Goal: Information Seeking & Learning: Compare options

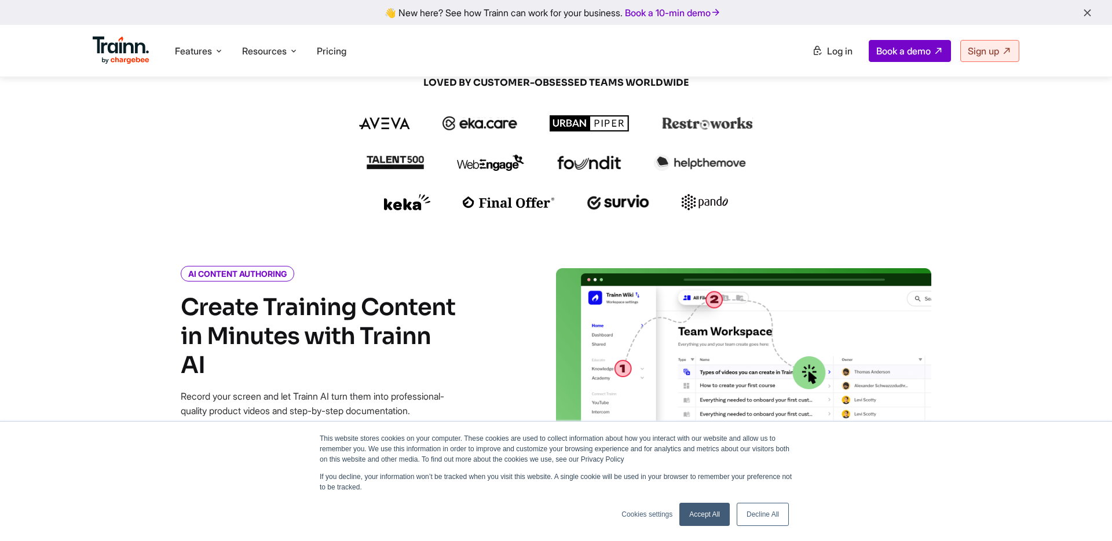
scroll to position [310, 0]
click at [765, 518] on link "Decline All" at bounding box center [762, 514] width 52 height 23
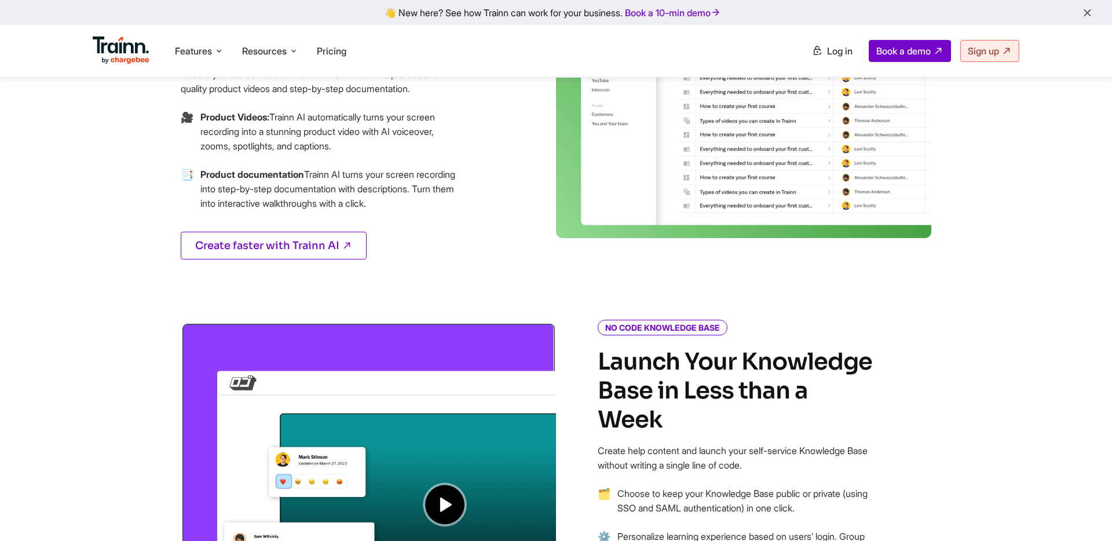
scroll to position [667, 0]
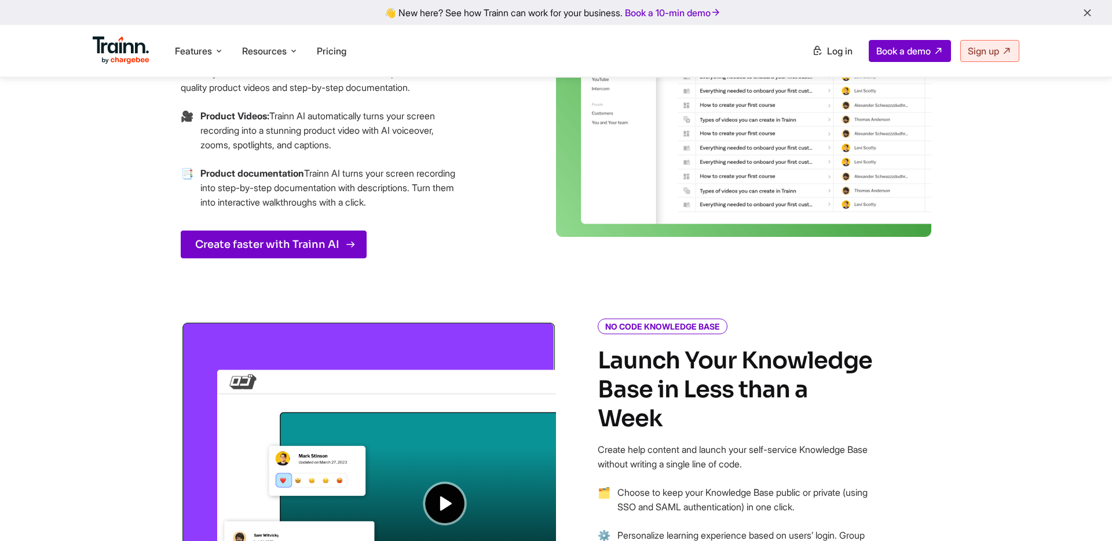
click at [298, 247] on link "Create faster with Trainn AI" at bounding box center [274, 244] width 186 height 28
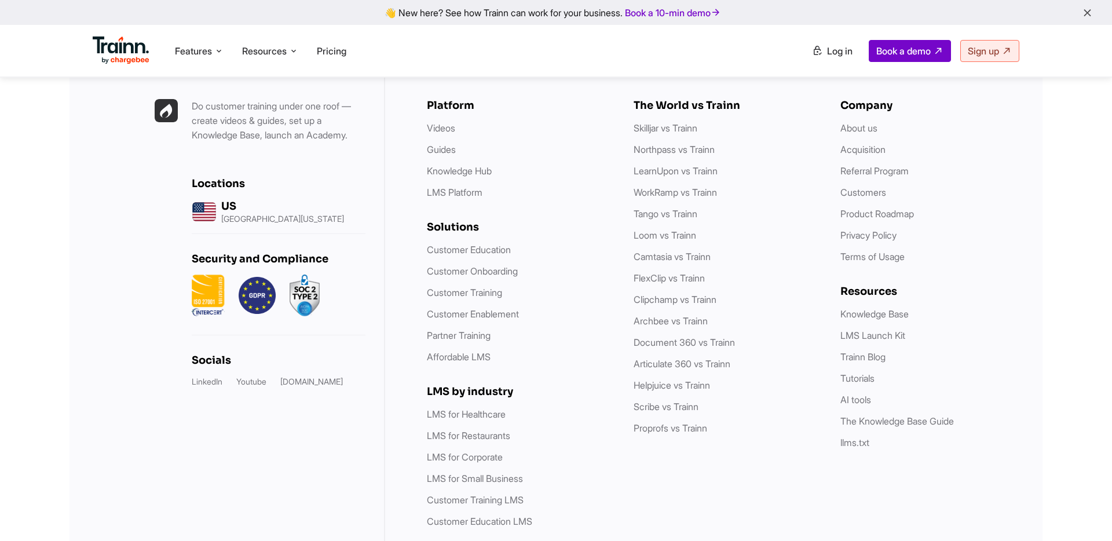
scroll to position [3321, 0]
click at [659, 251] on link "Camtasia vs Trainn" at bounding box center [671, 257] width 77 height 12
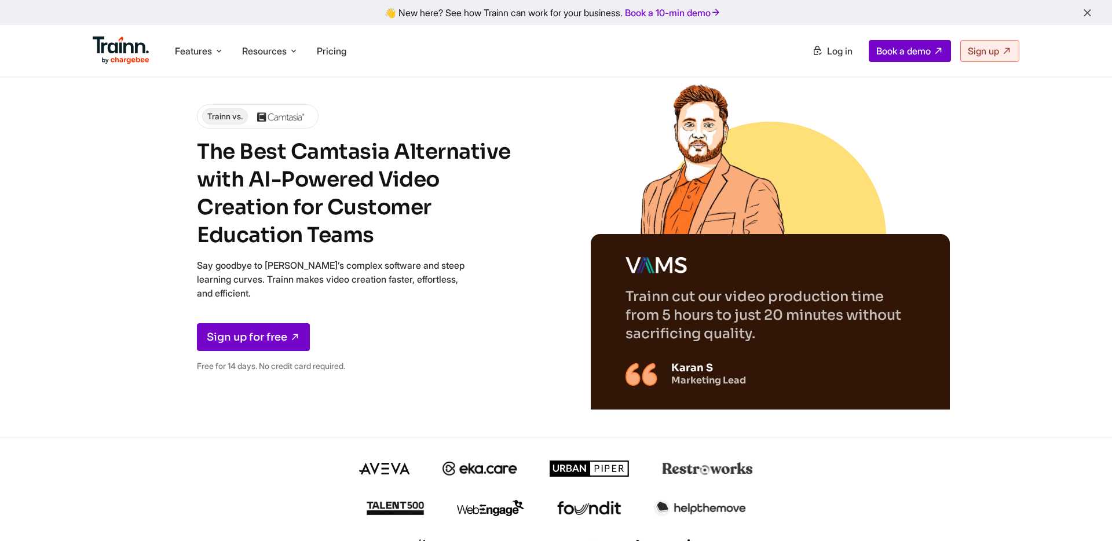
scroll to position [3321, 0]
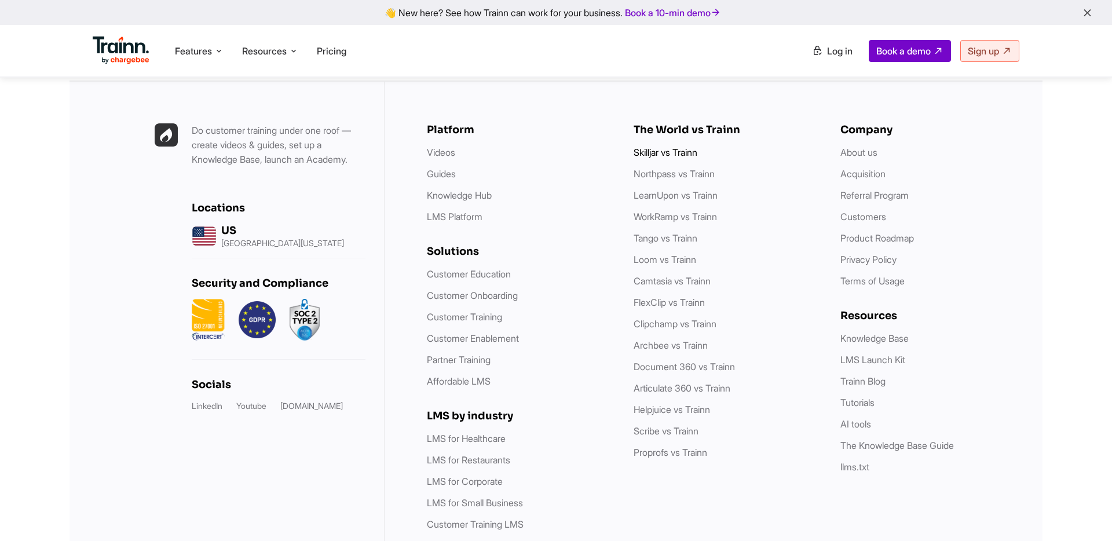
click at [650, 146] on link "Skilljar vs Trainn" at bounding box center [665, 152] width 64 height 12
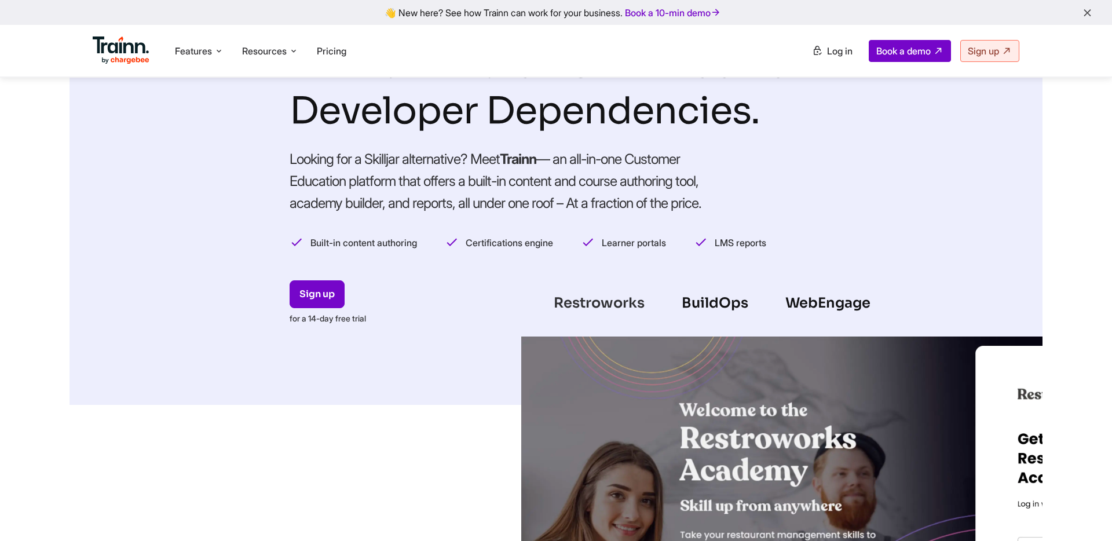
scroll to position [138, 0]
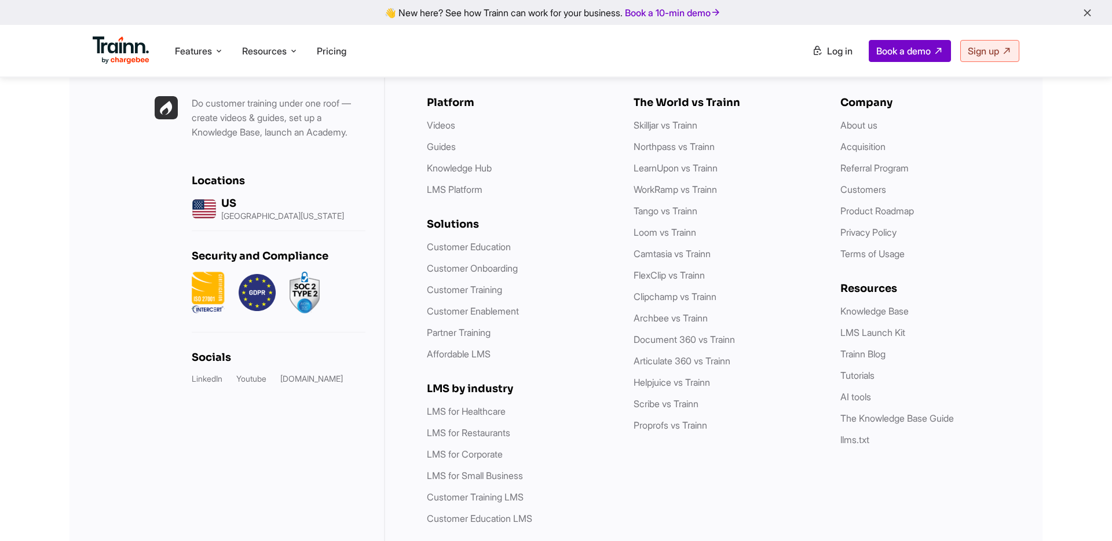
scroll to position [3362, 0]
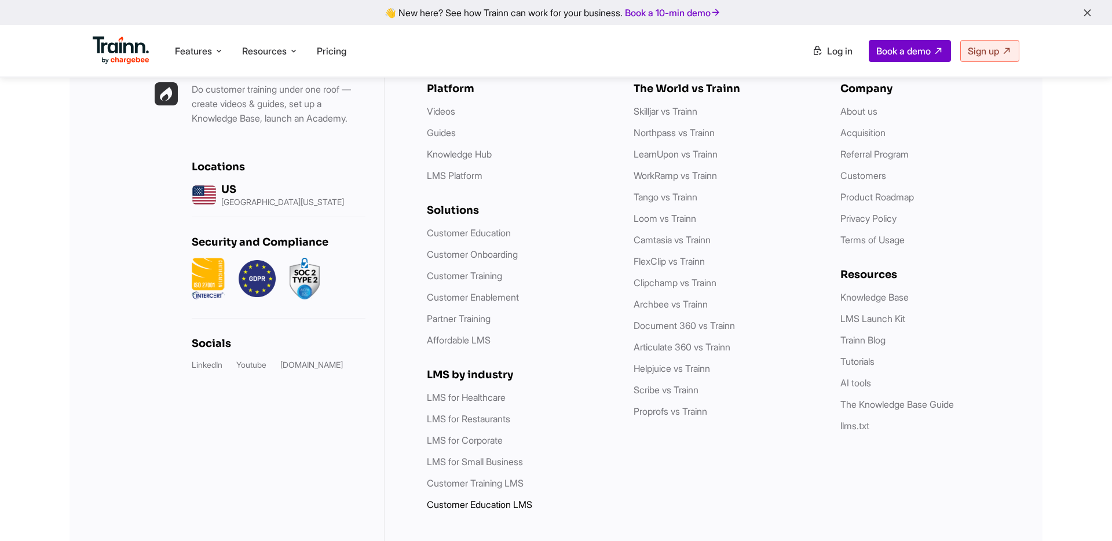
click at [510, 499] on link "Customer Education LMS" at bounding box center [479, 505] width 105 height 12
